Goal: Find specific page/section: Find specific page/section

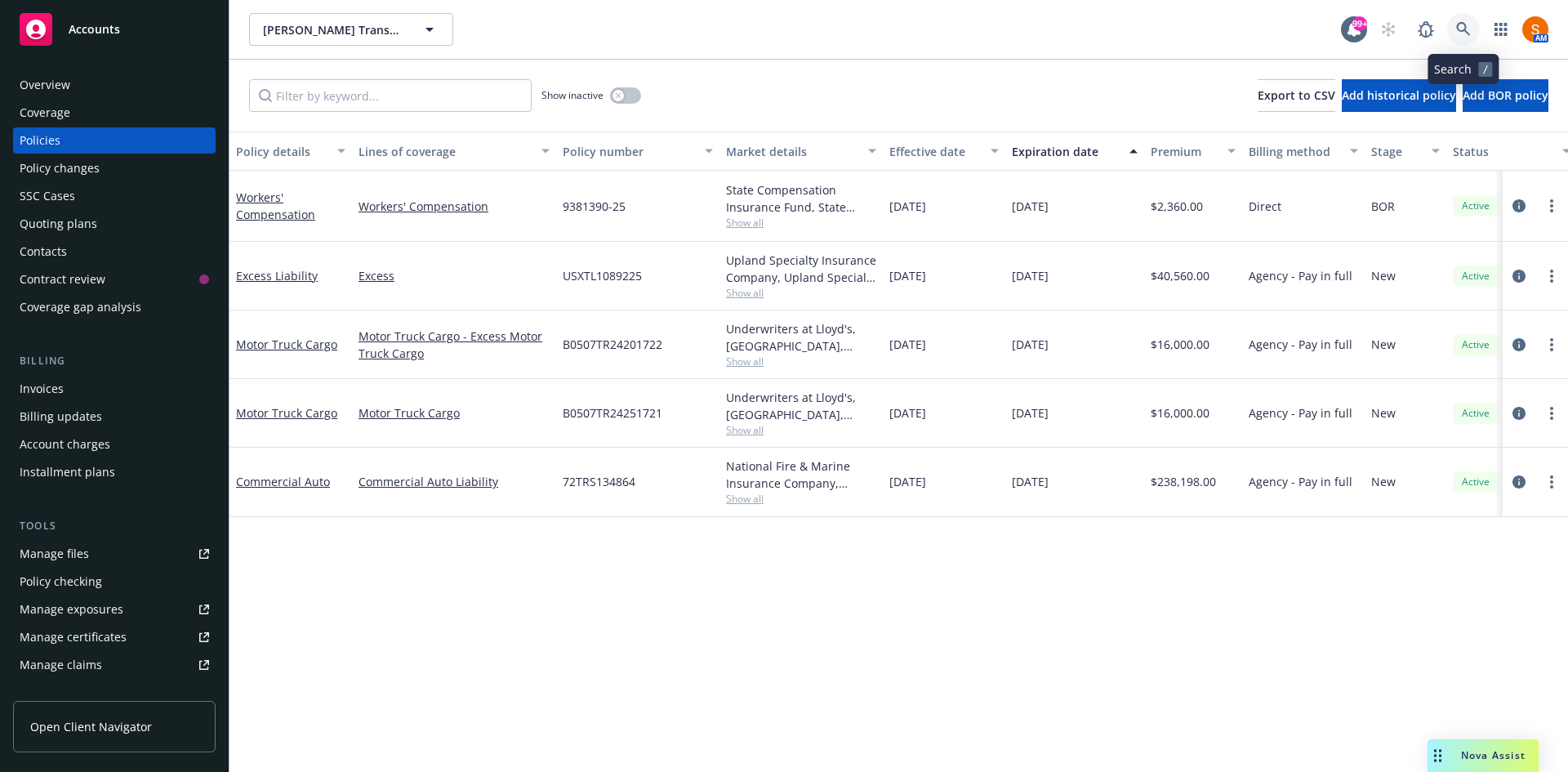
click at [1466, 38] on link at bounding box center [1464, 29] width 33 height 33
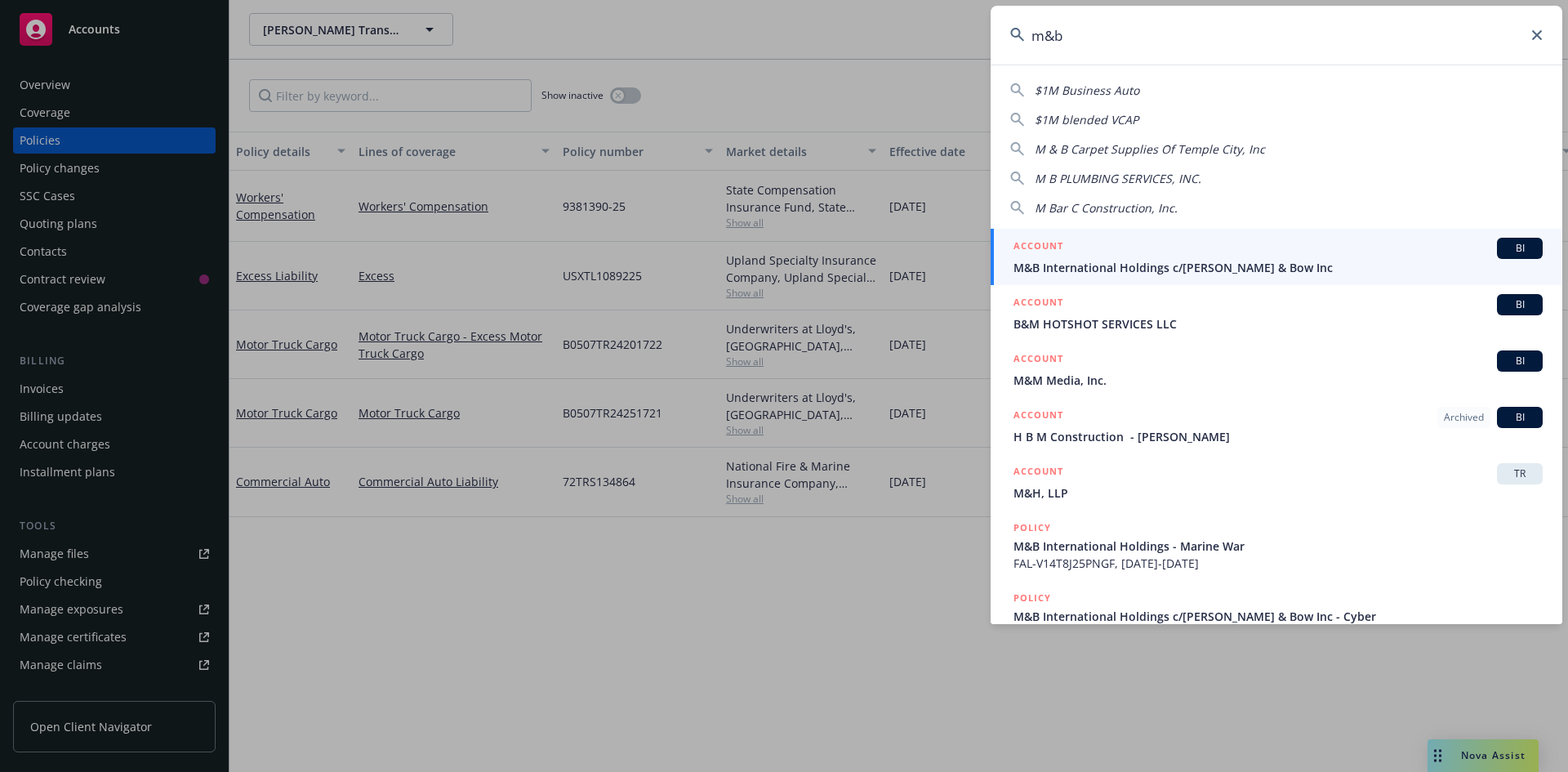
type input "m&b"
click at [1146, 267] on span "M&B International Holdings c/[PERSON_NAME] & Bow Inc" at bounding box center [1278, 267] width 530 height 17
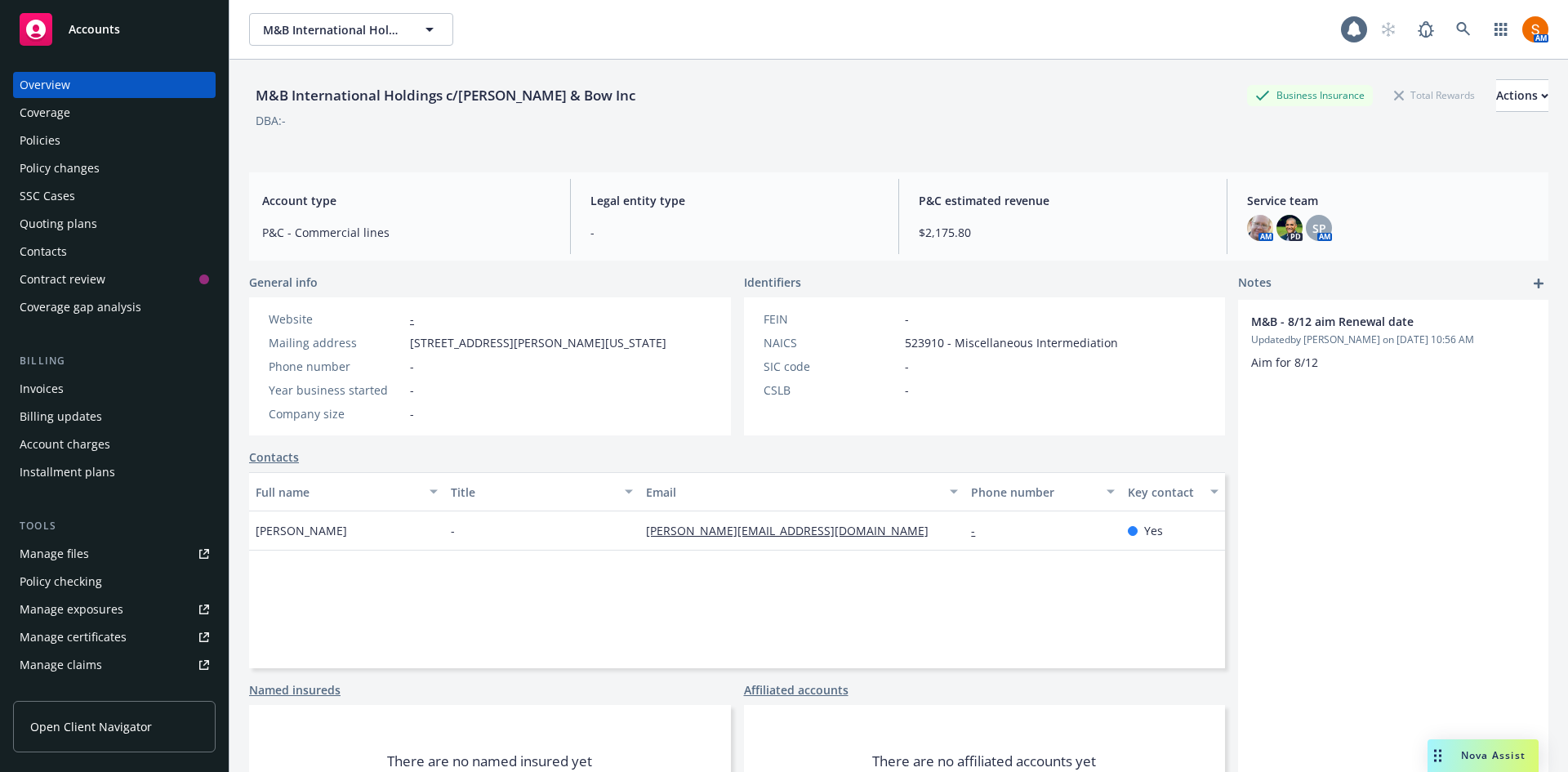
click at [408, 91] on div "M&B International Holdings c/[PERSON_NAME] & Bow Inc" at bounding box center [445, 94] width 392 height 21
copy div "M&B International Holdings c/[PERSON_NAME] & Bow Inc"
